Goal: Task Accomplishment & Management: Manage account settings

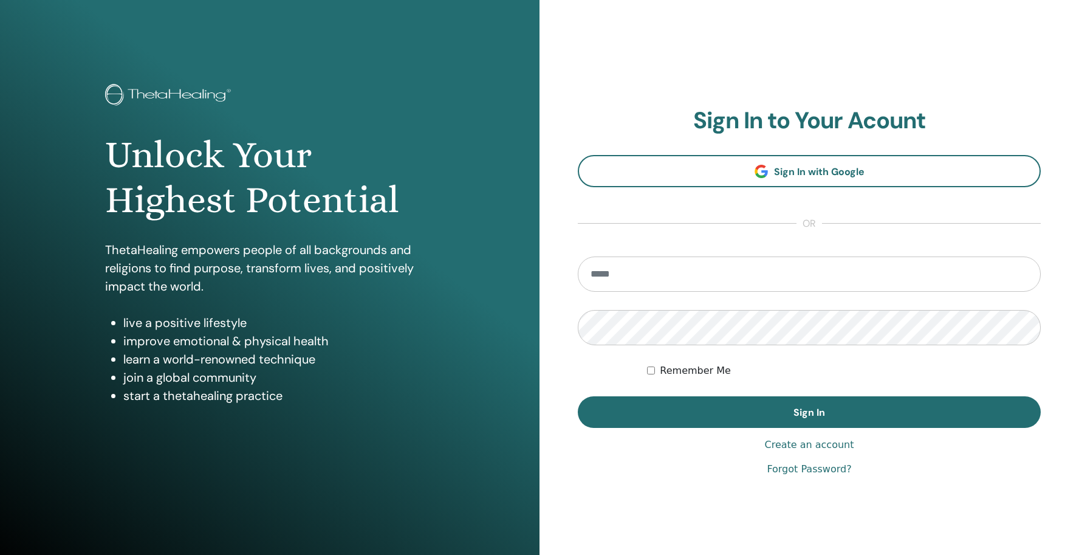
type input "**********"
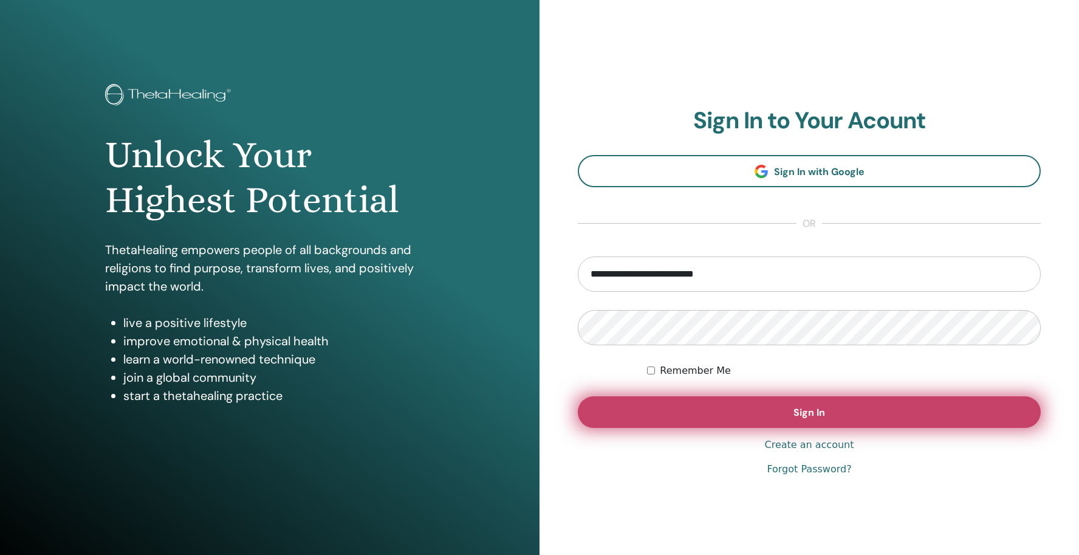
click at [762, 411] on button "Sign In" at bounding box center [809, 412] width 463 height 32
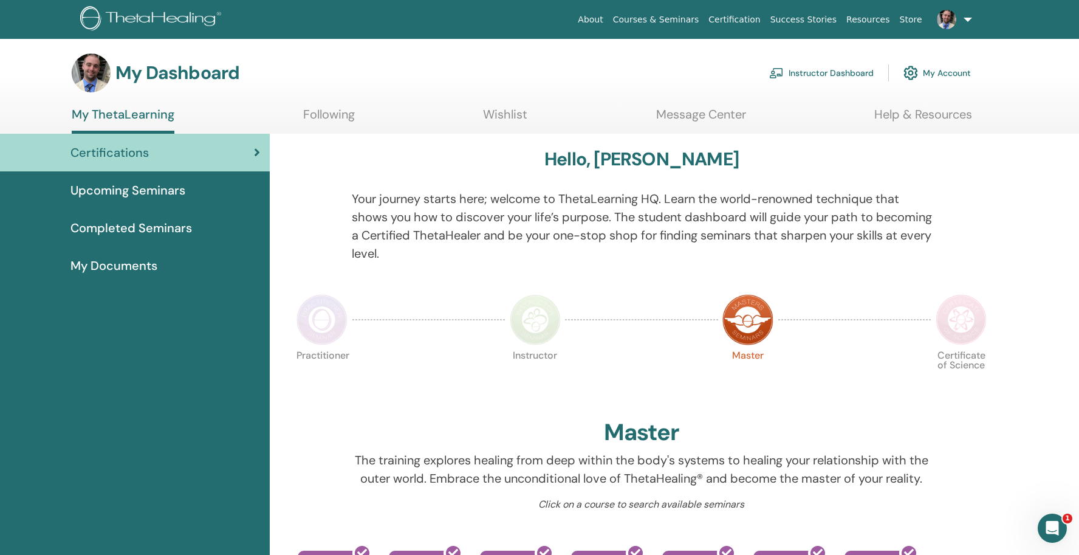
click at [821, 67] on link "Instructor Dashboard" at bounding box center [821, 73] width 104 height 27
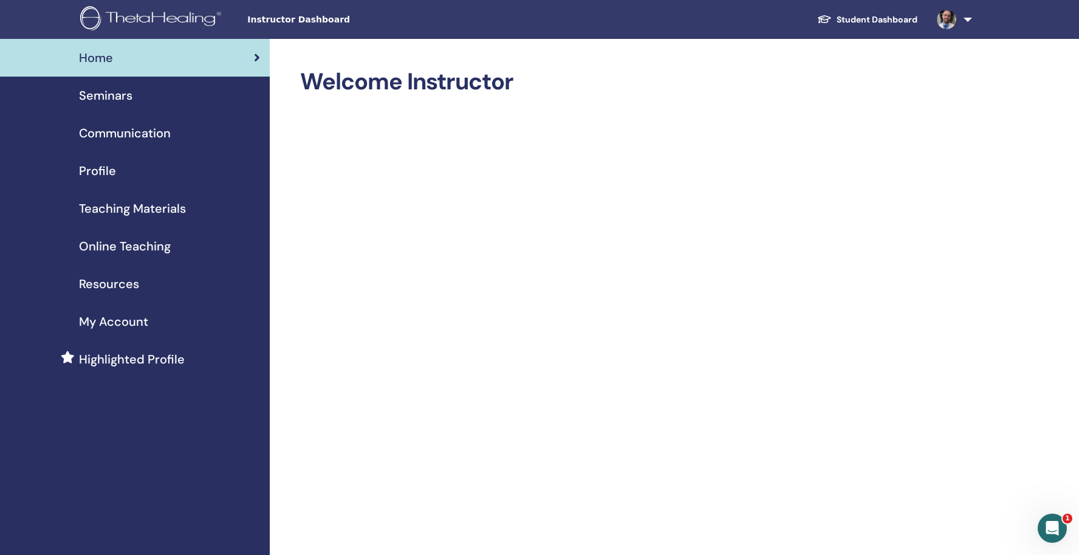
click at [134, 244] on span "Online Teaching" at bounding box center [125, 246] width 92 height 18
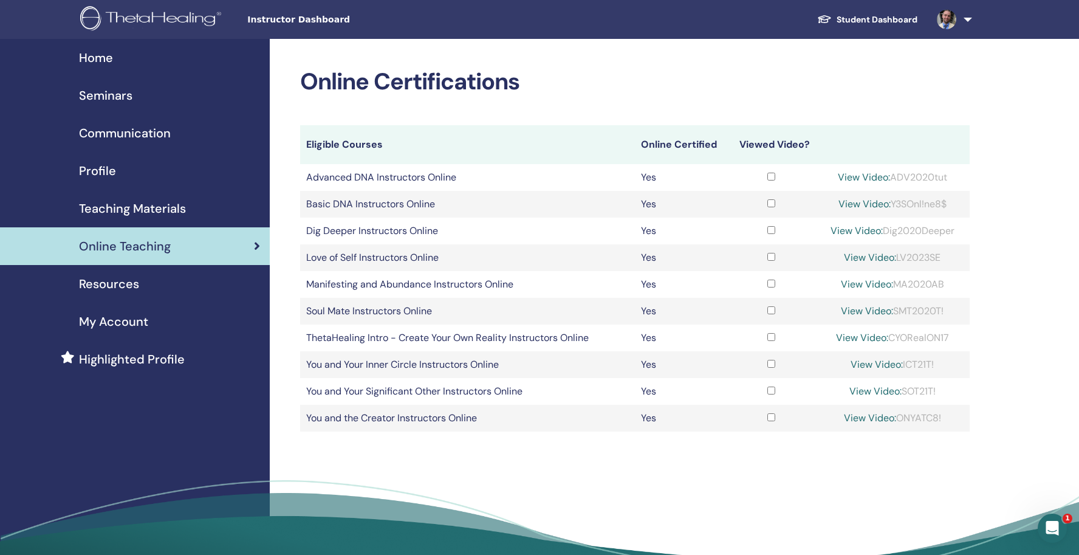
click at [111, 104] on span "Seminars" at bounding box center [105, 95] width 53 height 18
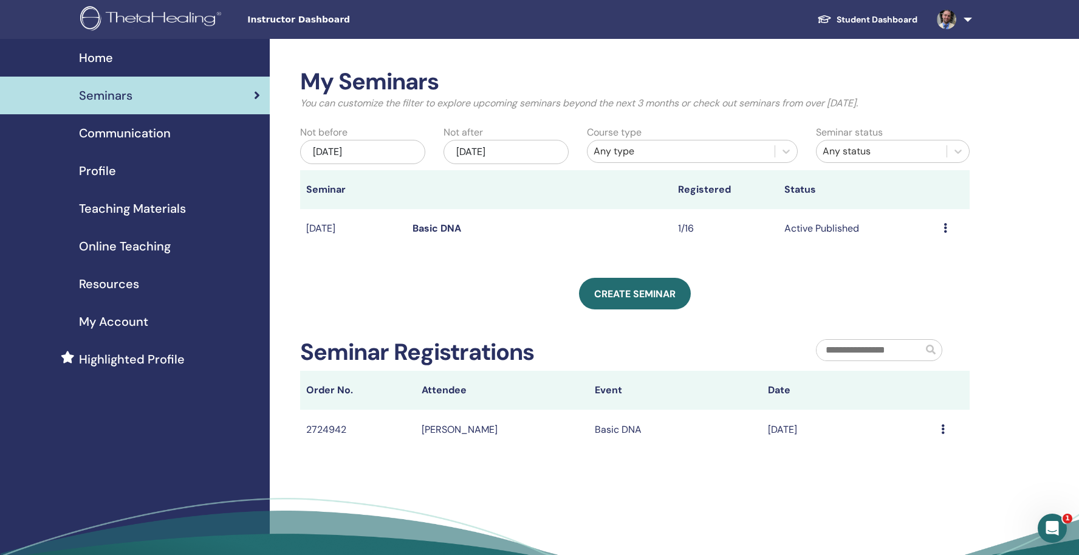
click at [945, 428] on div "Message" at bounding box center [952, 429] width 22 height 15
click at [591, 495] on div "My Seminars You can customize the filter to explore upcoming seminars beyond th…" at bounding box center [674, 329] width 809 height 580
click at [474, 433] on td "Dave Giannini" at bounding box center [502, 428] width 173 height 39
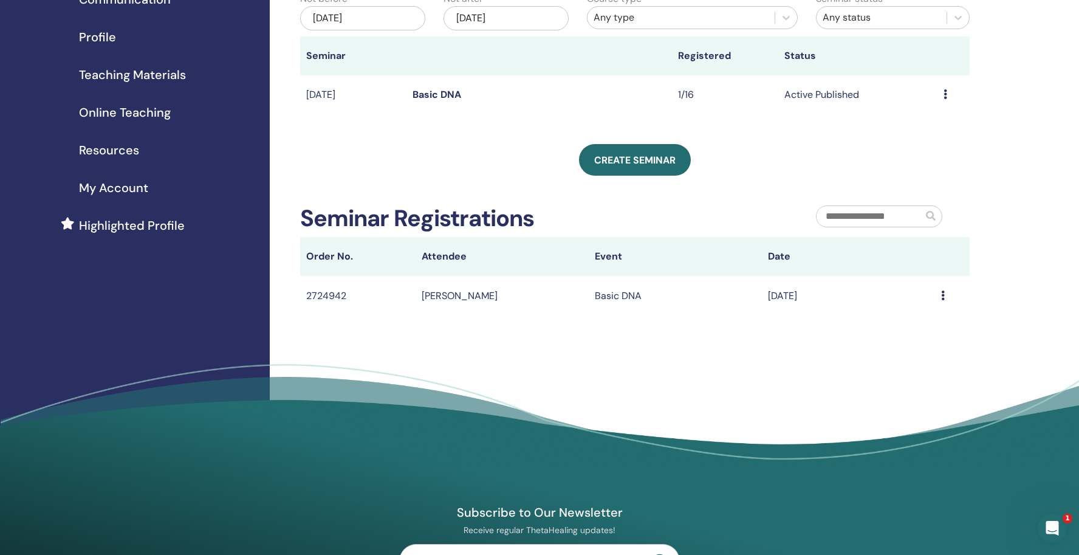
scroll to position [136, 0]
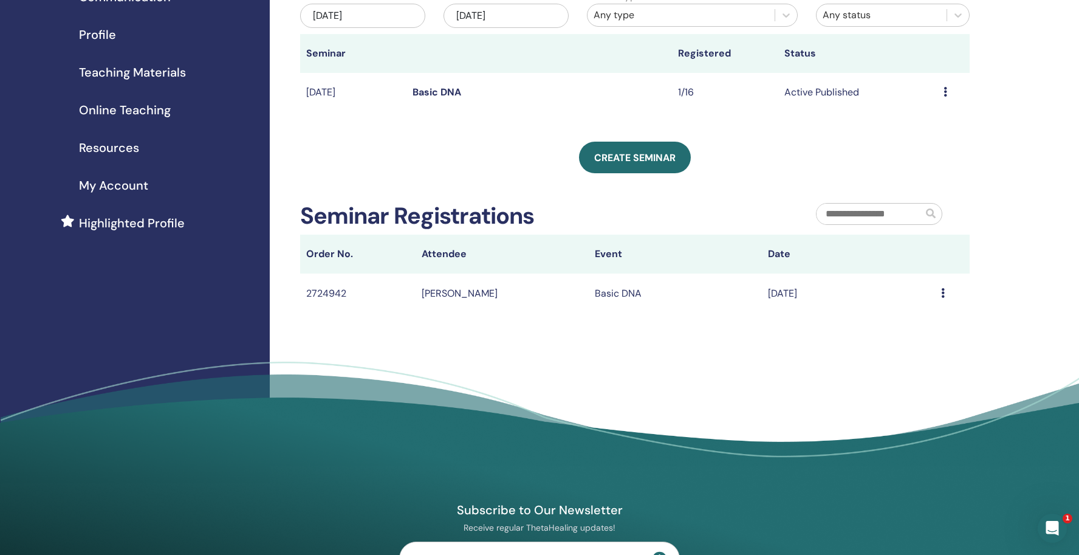
click at [942, 295] on icon at bounding box center [943, 293] width 4 height 10
click at [337, 291] on td "2724942" at bounding box center [357, 292] width 115 height 39
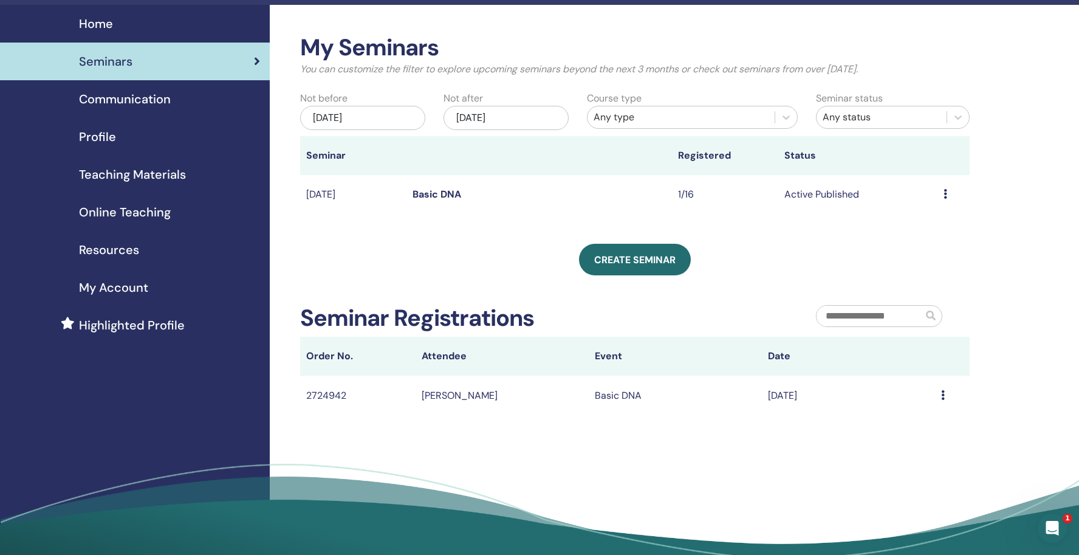
scroll to position [0, 0]
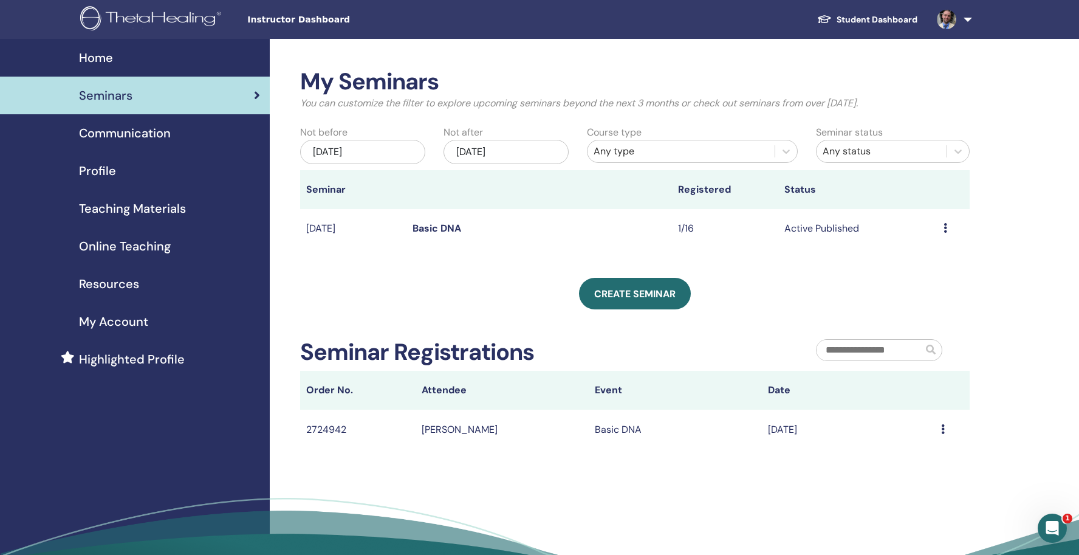
click at [450, 228] on link "Basic DNA" at bounding box center [436, 228] width 49 height 13
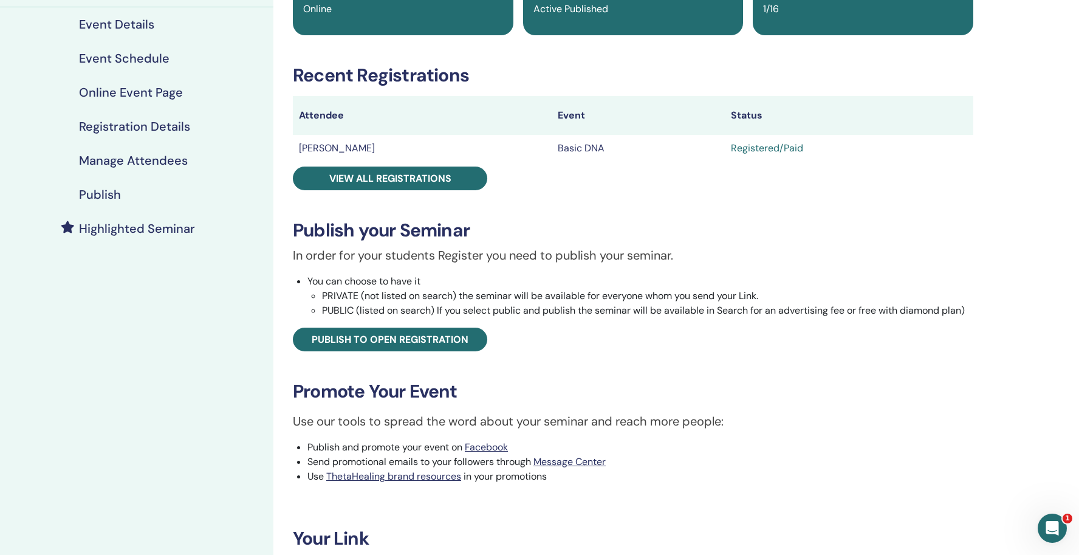
scroll to position [122, 0]
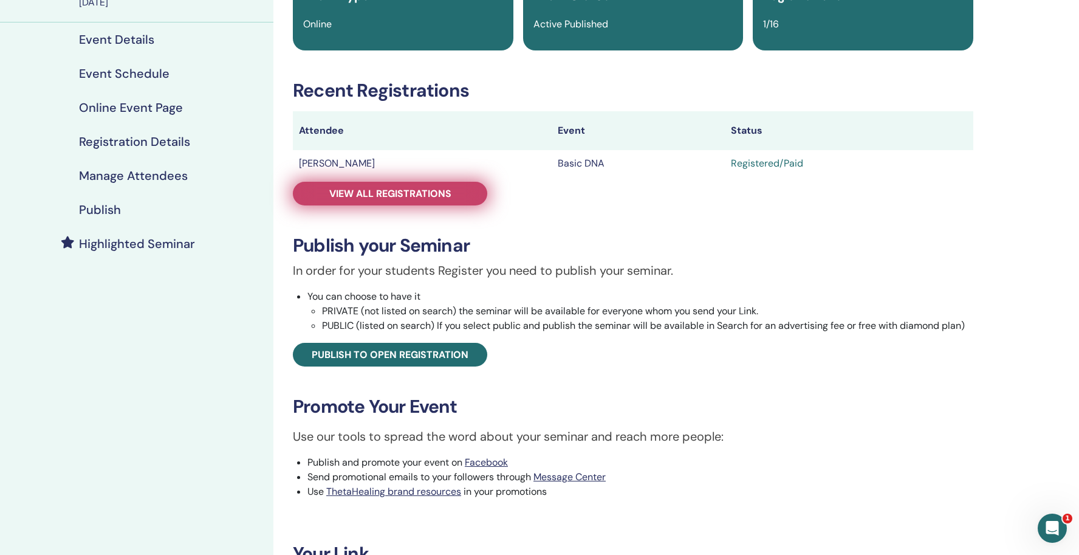
click at [442, 190] on span "View all registrations" at bounding box center [390, 193] width 122 height 13
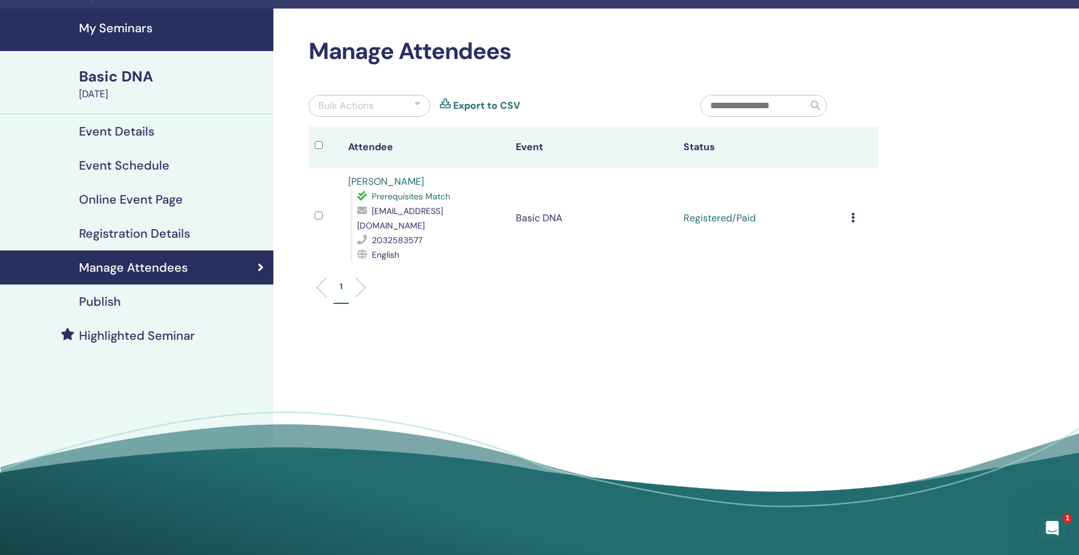
scroll to position [29, 0]
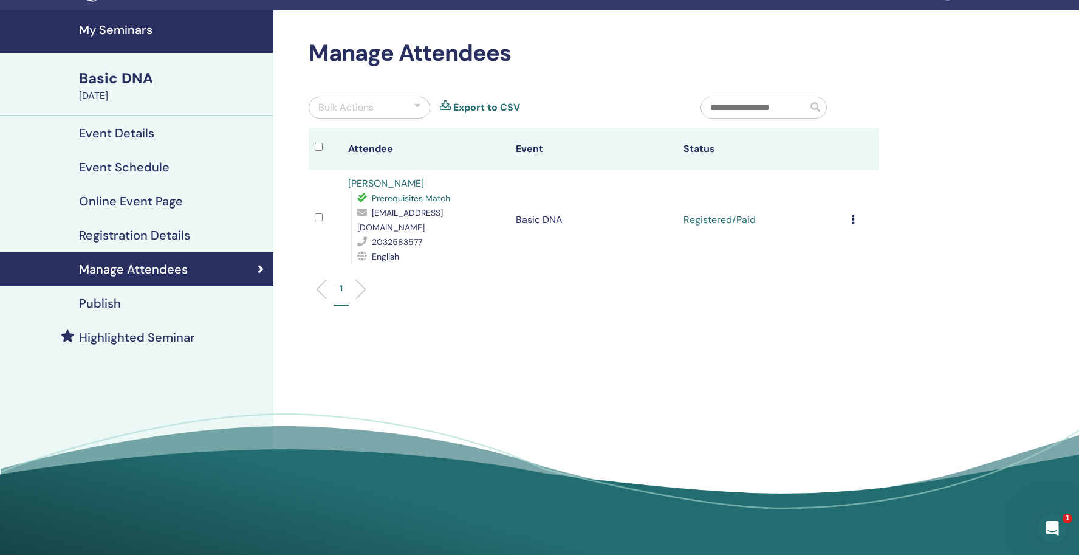
click at [852, 214] on icon at bounding box center [853, 219] width 4 height 10
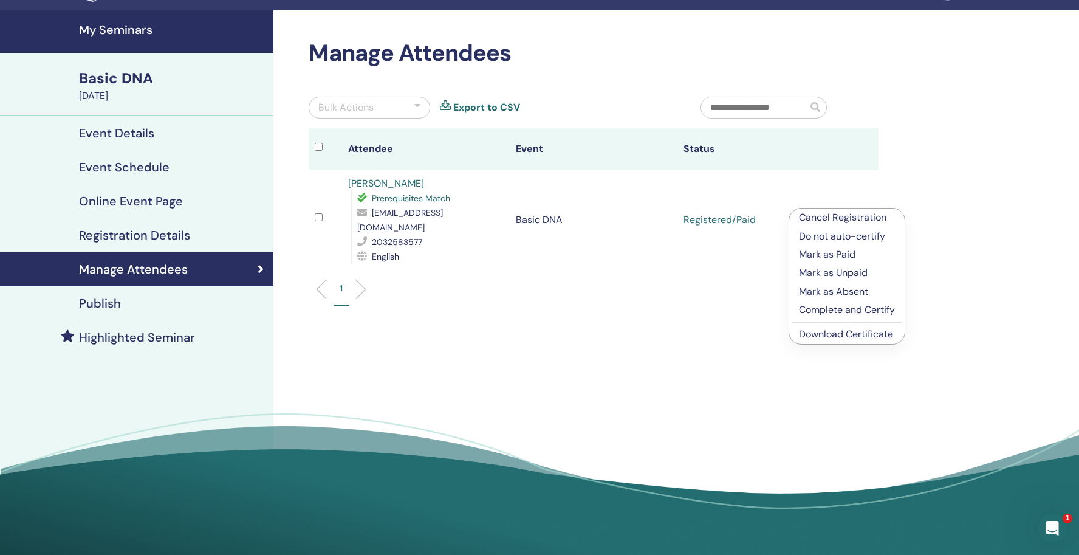
click at [864, 335] on link "Download Certificate" at bounding box center [846, 333] width 94 height 13
